Goal: Task Accomplishment & Management: Manage account settings

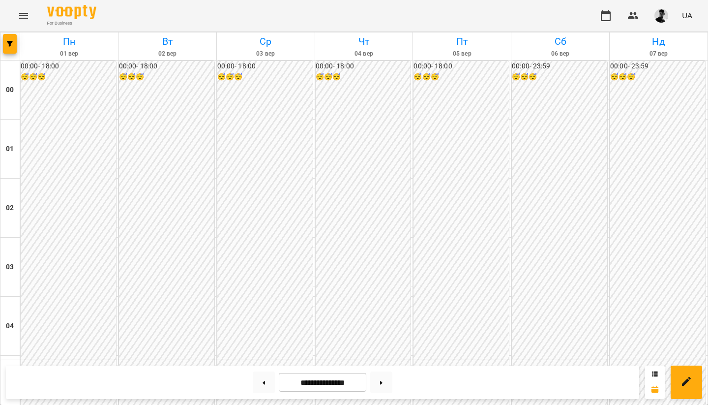
scroll to position [971, 0]
click at [263, 382] on icon at bounding box center [264, 382] width 2 height 3
type input "**********"
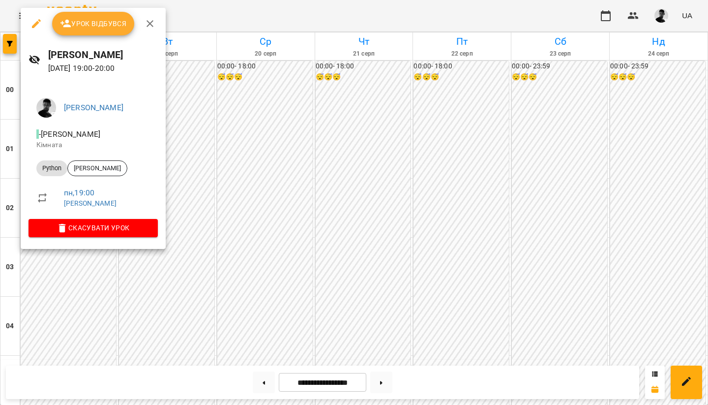
click at [88, 32] on button "Урок відбувся" at bounding box center [93, 24] width 83 height 24
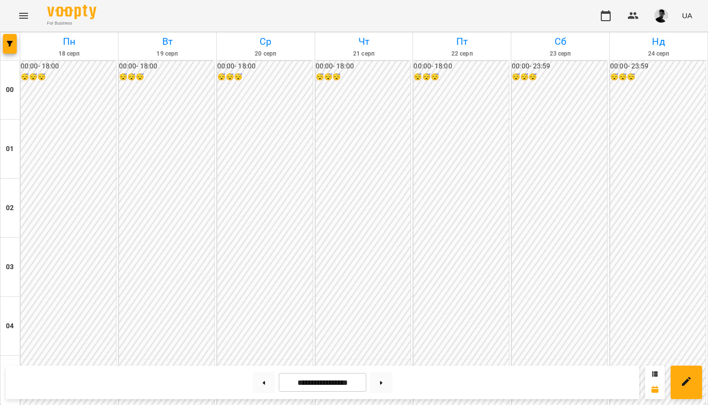
scroll to position [956, 0]
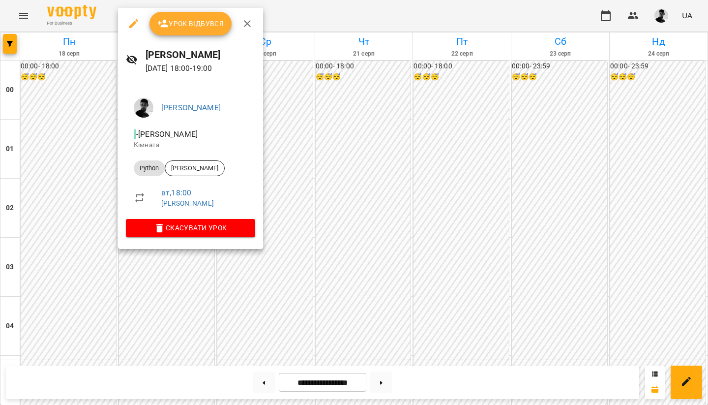
click at [190, 31] on button "Урок відбувся" at bounding box center [191, 24] width 83 height 24
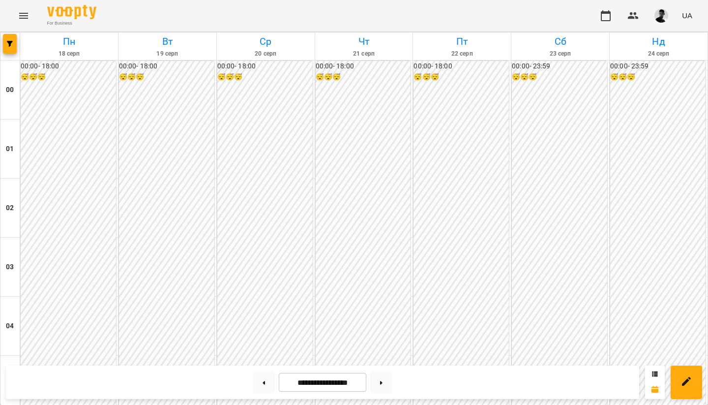
scroll to position [1026, 0]
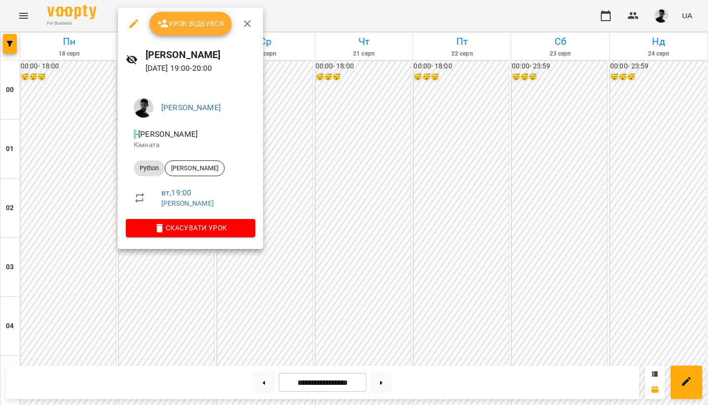
click at [196, 23] on span "Урок відбувся" at bounding box center [190, 24] width 67 height 12
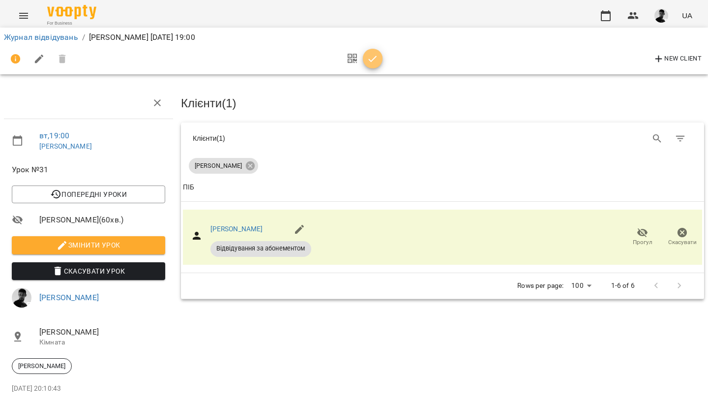
click at [371, 61] on icon "button" at bounding box center [373, 59] width 8 height 6
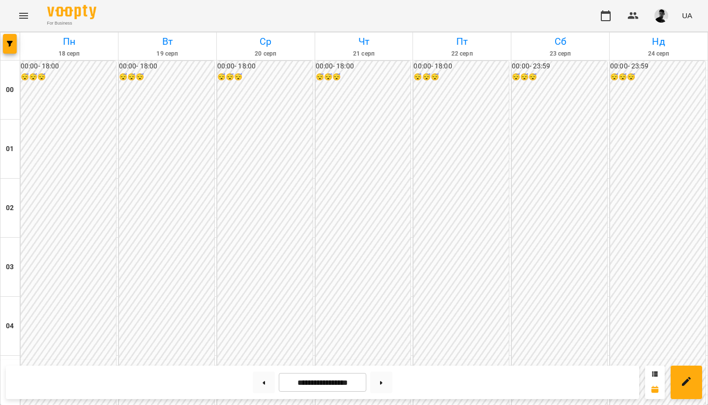
scroll to position [954, 0]
